Goal: Information Seeking & Learning: Learn about a topic

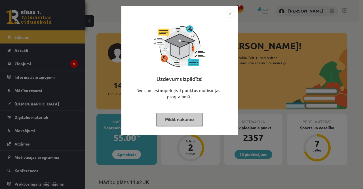
click at [230, 14] on img "Close" at bounding box center [230, 13] width 9 height 9
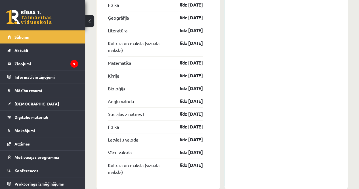
scroll to position [1071, 0]
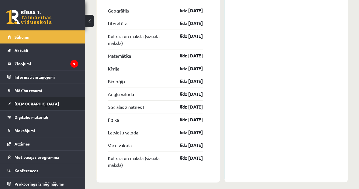
click at [26, 106] on link "[DEMOGRAPHIC_DATA]" at bounding box center [42, 103] width 71 height 13
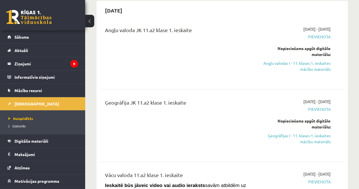
scroll to position [55, 0]
click at [307, 62] on link "Angļu valodas I - 11. klases 1. ieskaites mācību materiāls" at bounding box center [295, 66] width 69 height 12
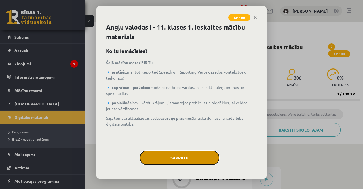
click at [169, 157] on button "Sapratu" at bounding box center [179, 157] width 79 height 14
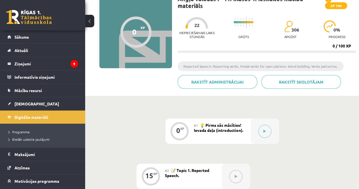
scroll to position [28, 0]
